Goal: Information Seeking & Learning: Compare options

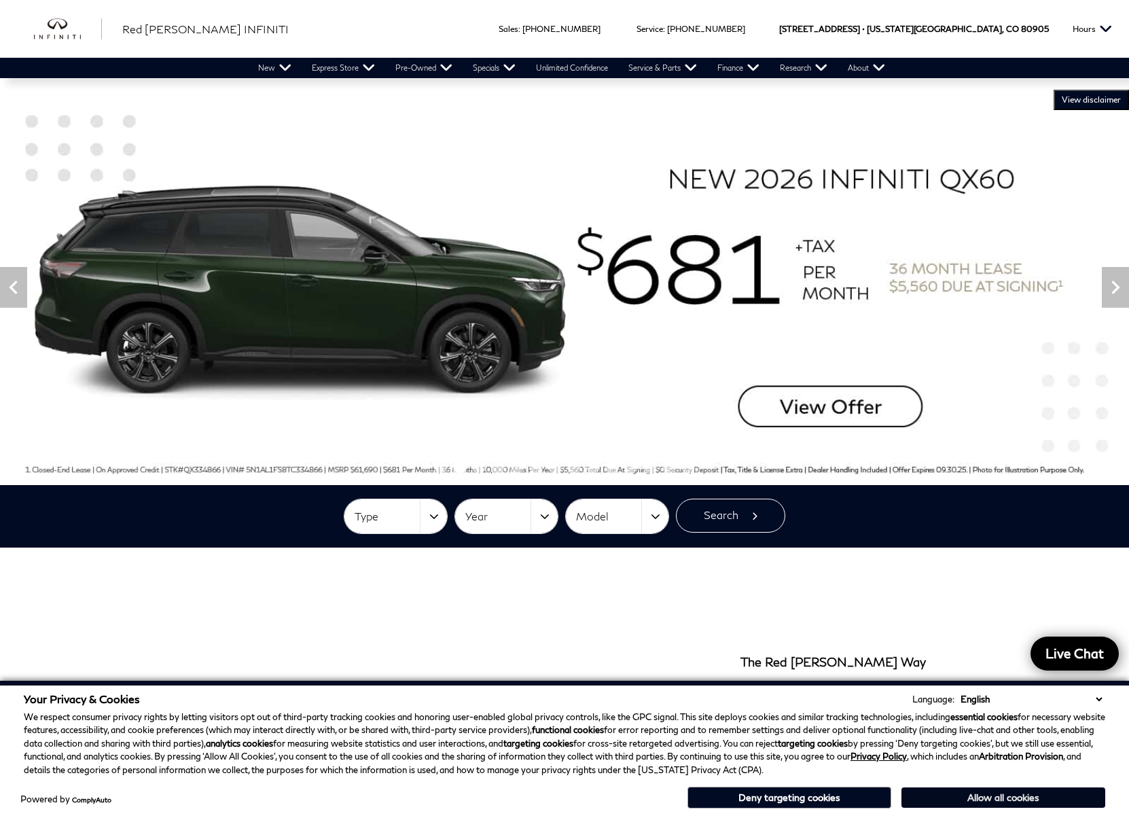
click at [979, 805] on button "Allow all cookies" at bounding box center [1003, 797] width 204 height 20
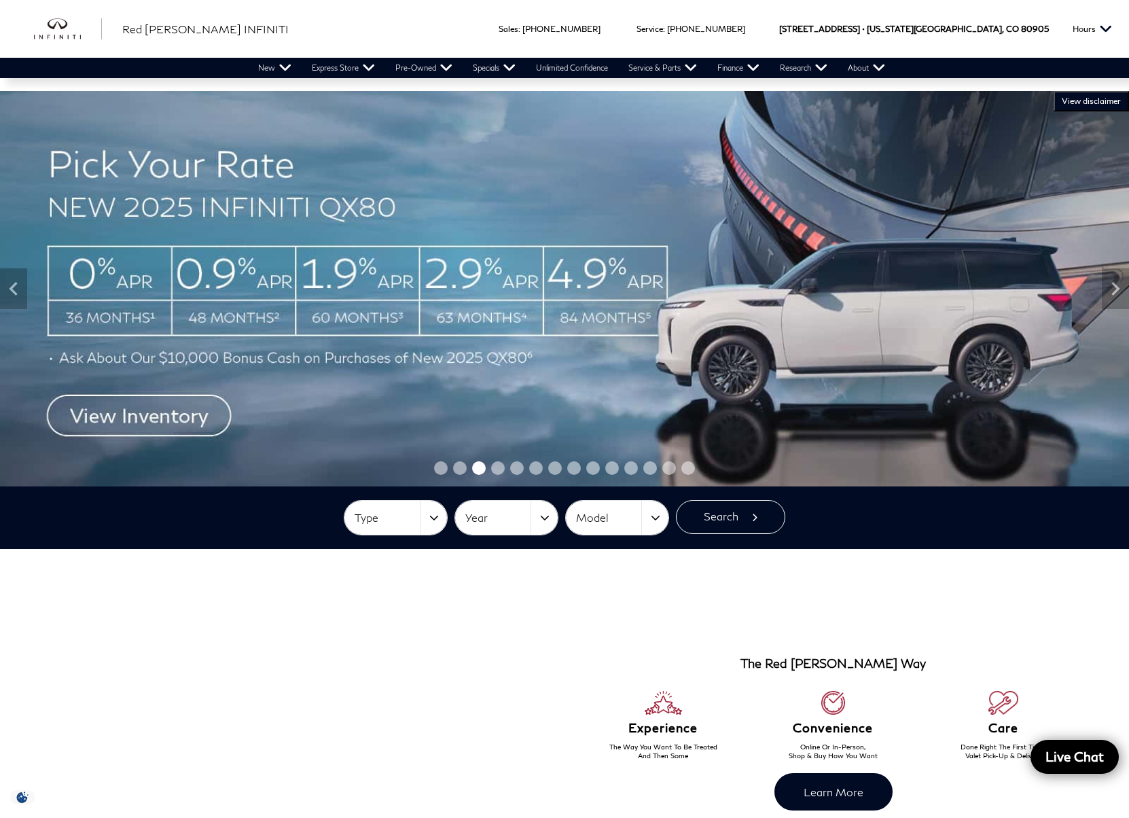
click at [155, 415] on img at bounding box center [564, 288] width 1129 height 395
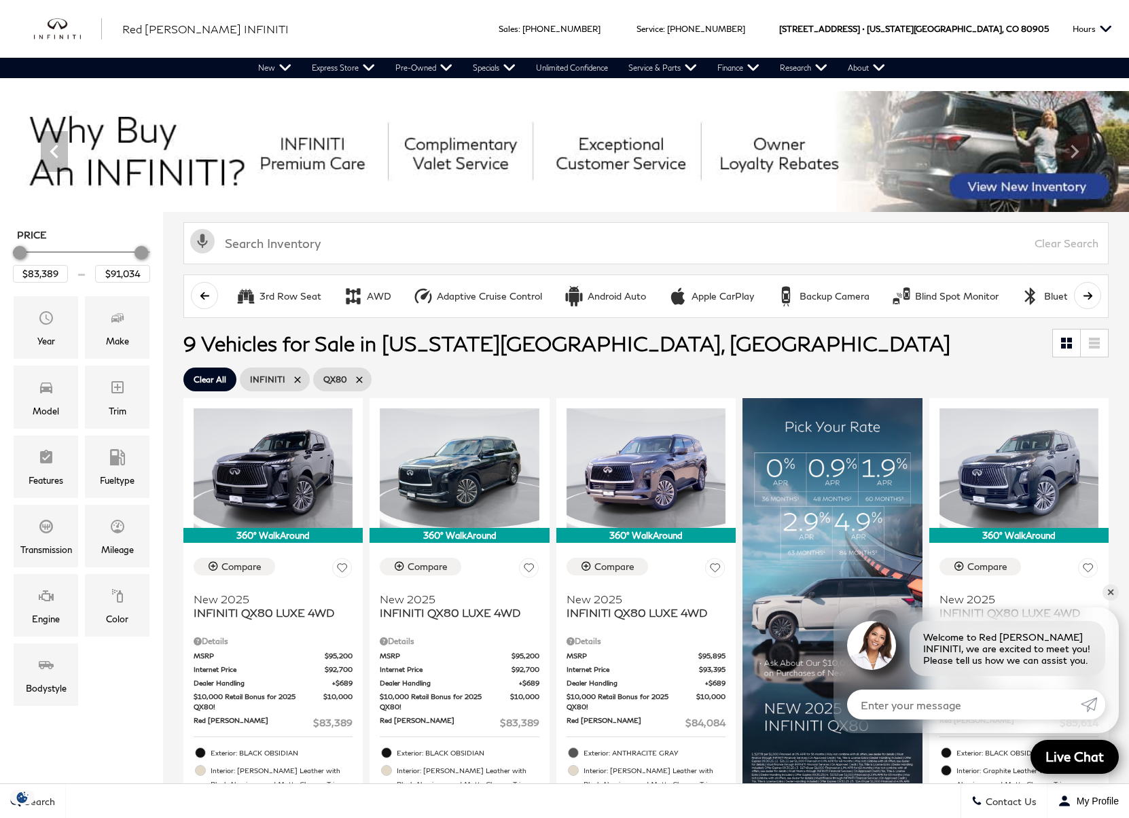
click at [357, 379] on icon at bounding box center [359, 379] width 6 height 6
type input "$50,624"
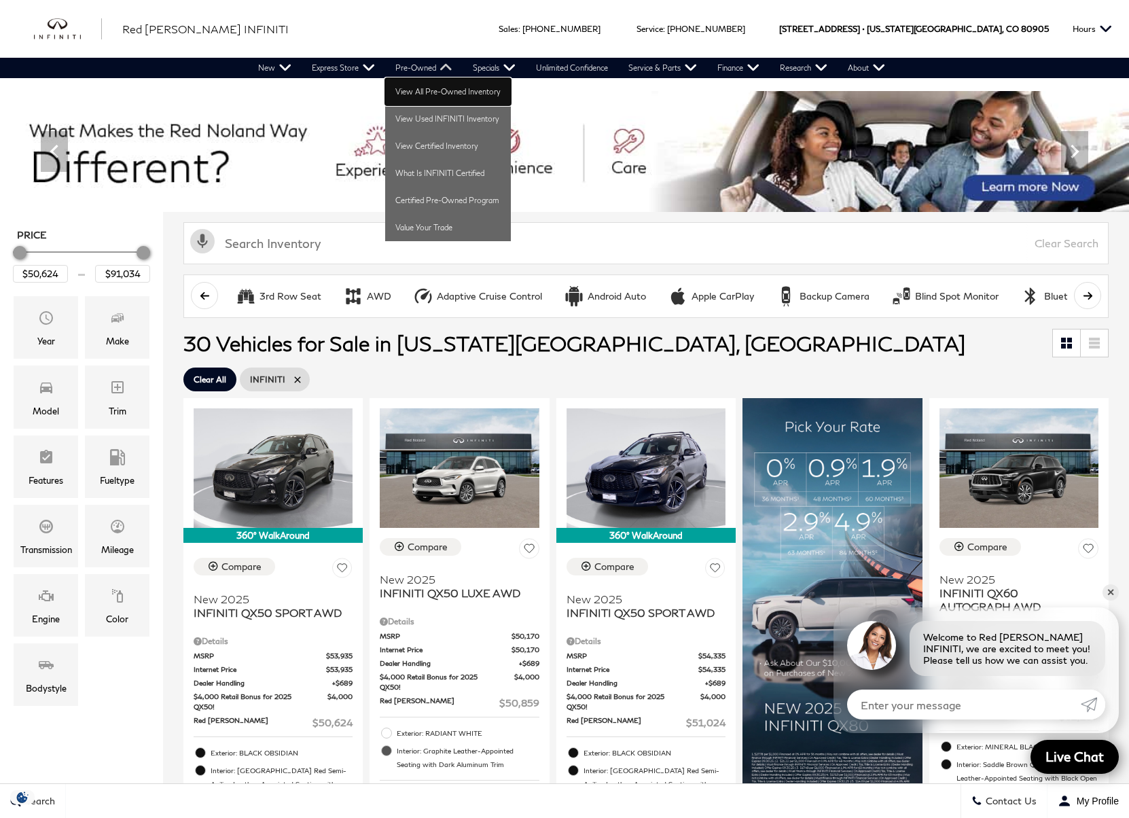
click at [422, 93] on link "View All Pre-Owned Inventory" at bounding box center [448, 91] width 126 height 27
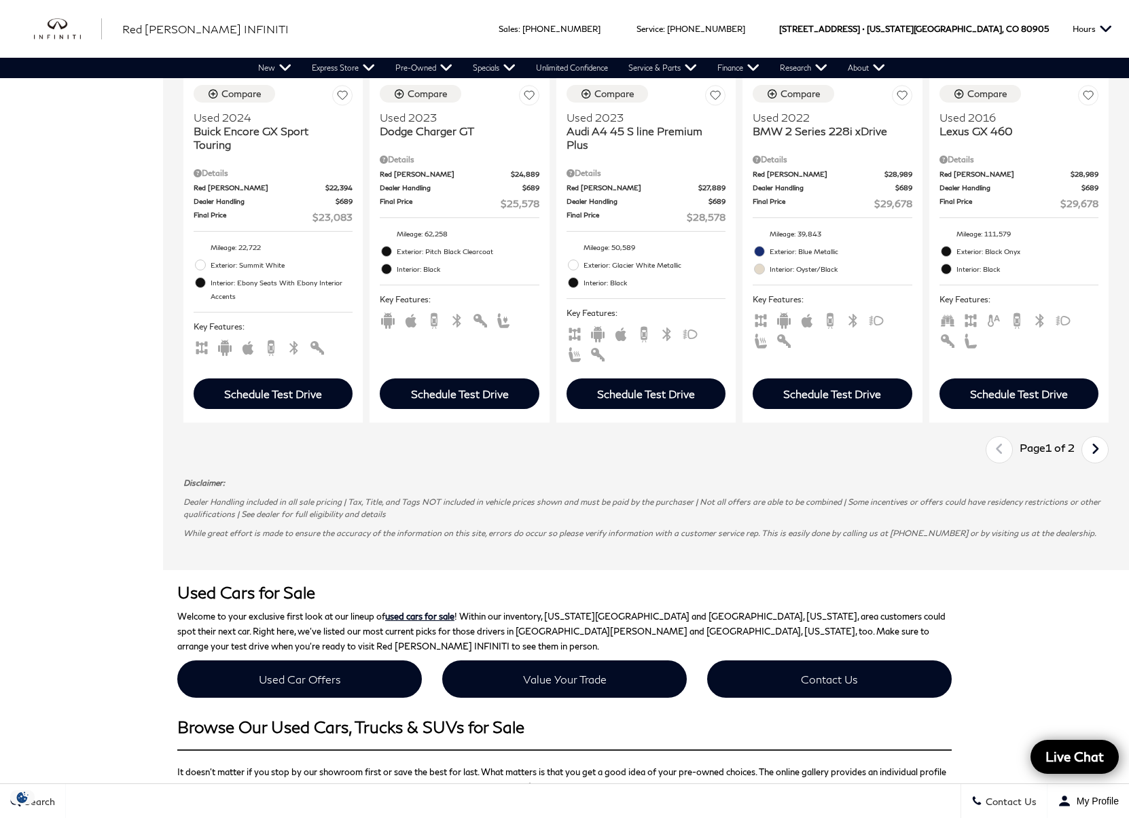
scroll to position [2173, 0]
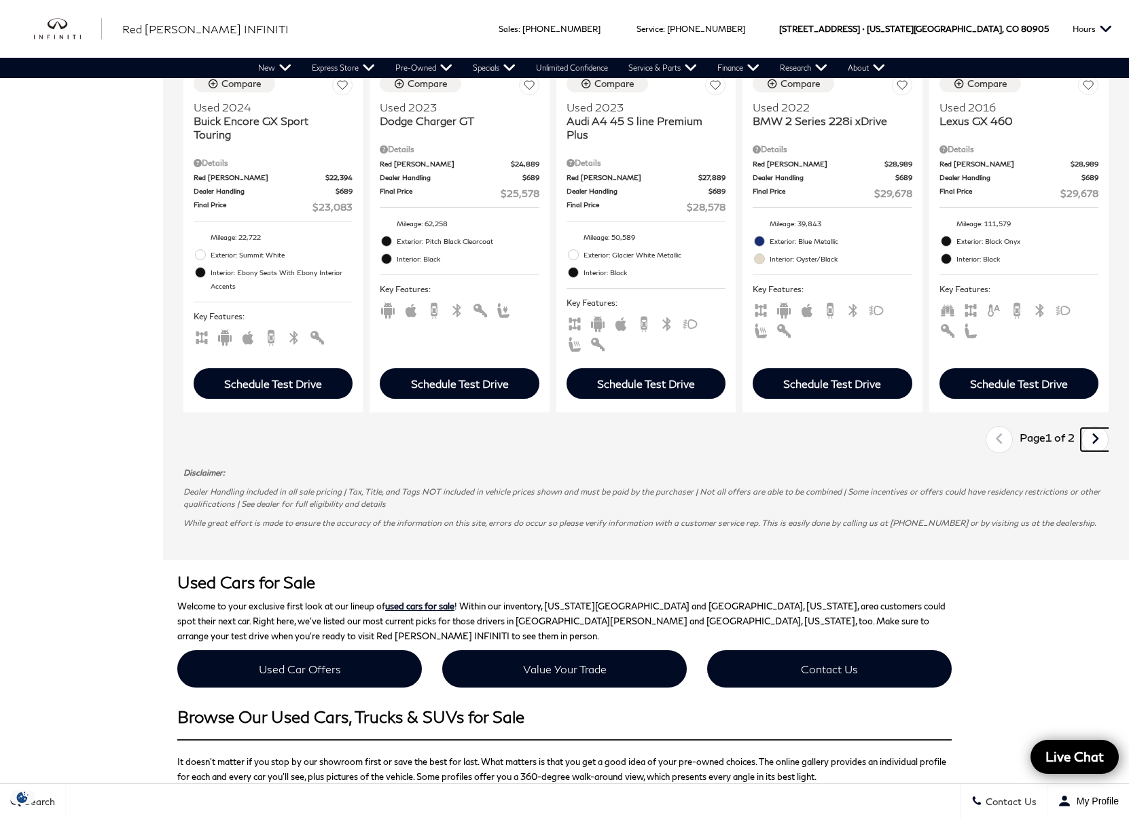
click at [1100, 441] on icon "next page" at bounding box center [1095, 439] width 9 height 22
